Goal: Information Seeking & Learning: Check status

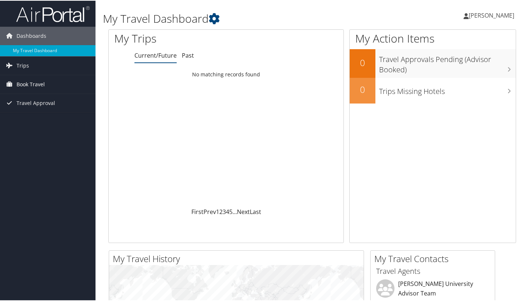
click at [44, 86] on span "Book Travel" at bounding box center [31, 84] width 28 height 18
click at [31, 125] on span "Travel Approval" at bounding box center [36, 124] width 39 height 18
click at [25, 68] on span "Trips" at bounding box center [23, 65] width 12 height 18
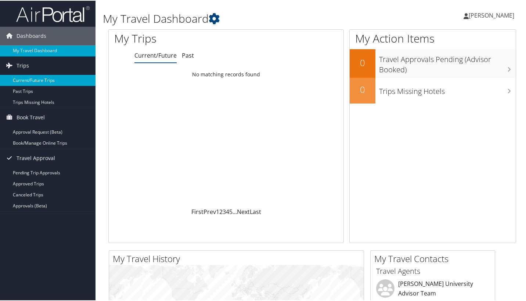
click at [33, 83] on link "Current/Future Trips" at bounding box center [47, 79] width 95 height 11
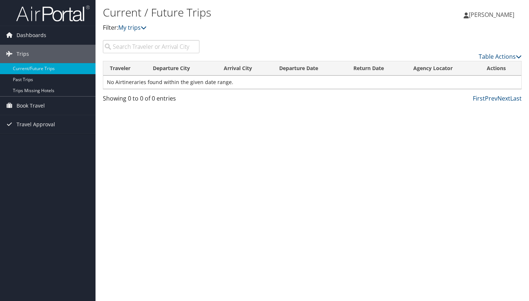
click at [183, 48] on input "search" at bounding box center [151, 46] width 97 height 13
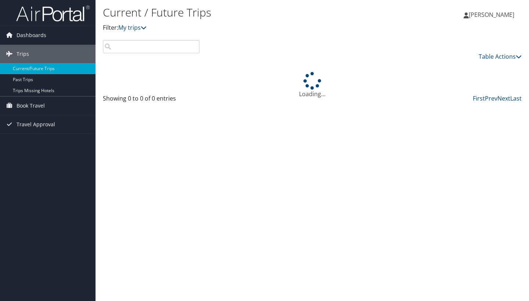
type input "ㅜ"
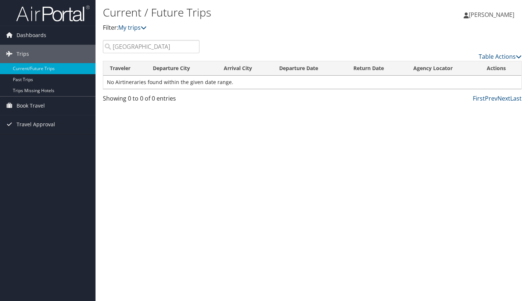
type input "New Orleans"
drag, startPoint x: 164, startPoint y: 80, endPoint x: 43, endPoint y: 122, distance: 127.8
click at [43, 122] on span "Travel Approval" at bounding box center [36, 124] width 39 height 18
click at [41, 33] on span "Dashboards" at bounding box center [32, 35] width 30 height 18
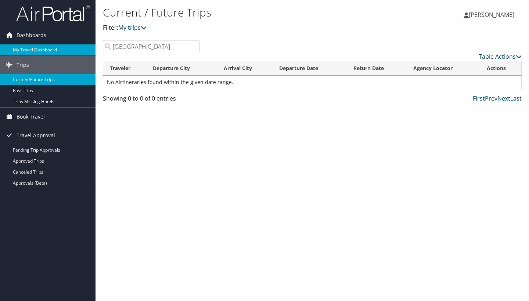
click at [39, 50] on link "My Travel Dashboard" at bounding box center [47, 49] width 95 height 11
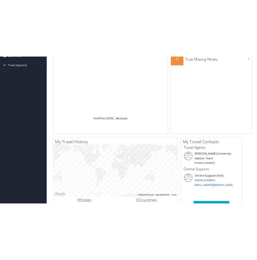
scroll to position [84, 0]
